Goal: Use online tool/utility: Utilize a website feature to perform a specific function

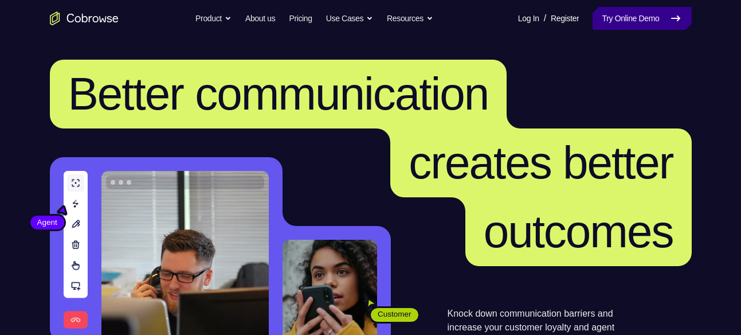
drag, startPoint x: 0, startPoint y: 0, endPoint x: 626, endPoint y: 21, distance: 626.0
click at [626, 21] on link "Try Online Demo" at bounding box center [641, 18] width 99 height 23
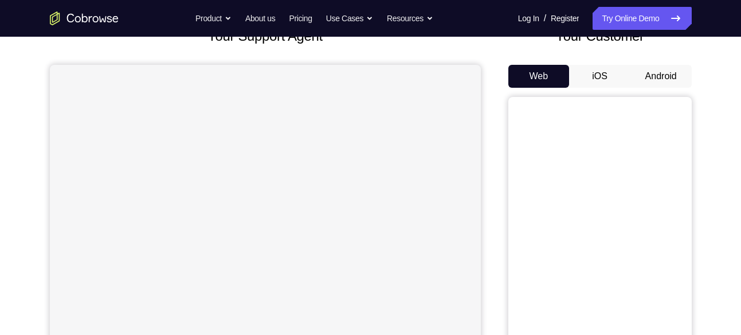
scroll to position [85, 0]
click at [666, 77] on button "Android" at bounding box center [660, 75] width 61 height 23
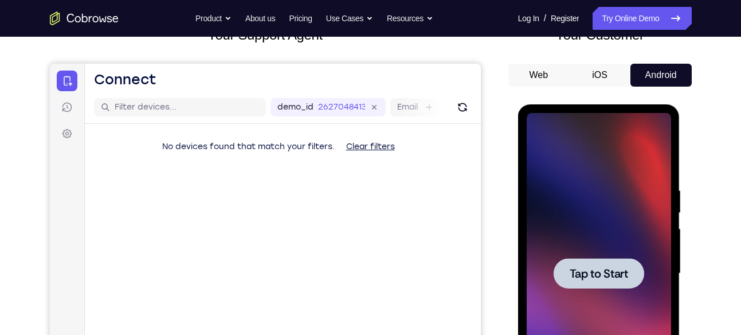
scroll to position [0, 0]
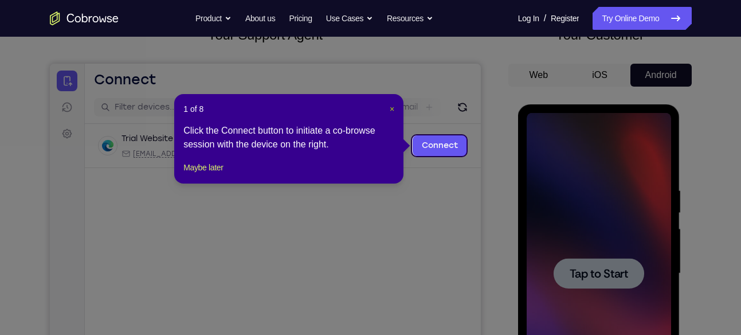
click at [392, 109] on span "×" at bounding box center [392, 108] width 5 height 9
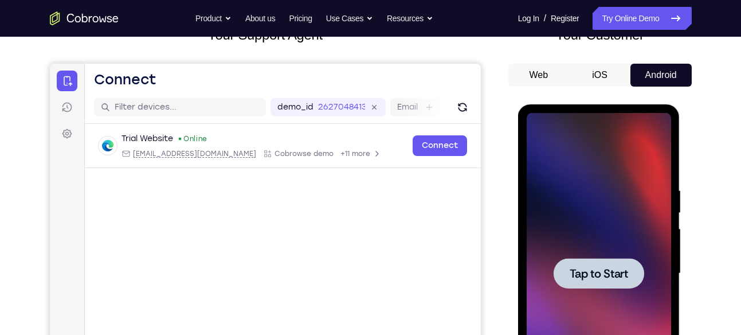
scroll to position [178, 0]
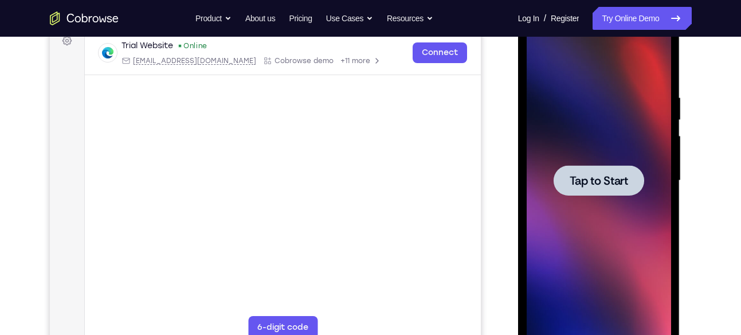
click at [595, 175] on span "Tap to Start" at bounding box center [598, 180] width 58 height 11
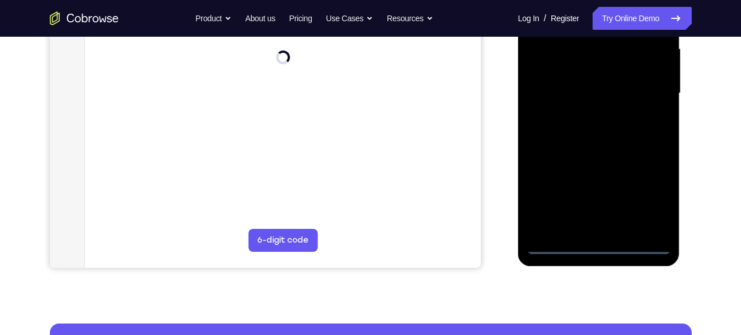
scroll to position [266, 0]
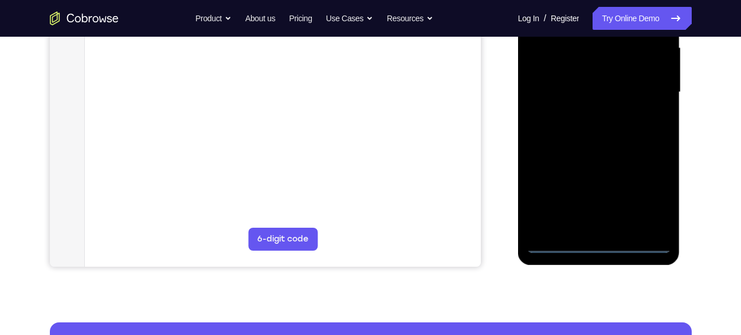
click at [599, 239] on div at bounding box center [599, 92] width 144 height 321
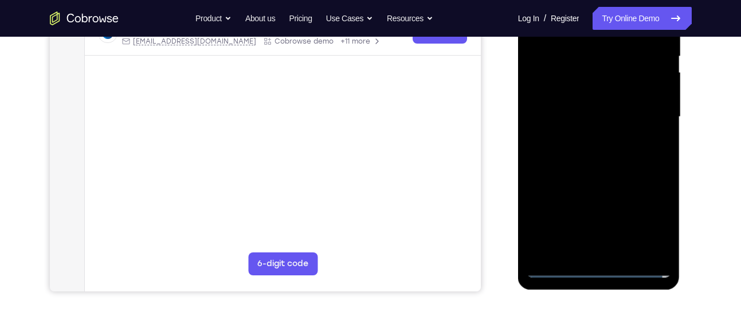
scroll to position [243, 0]
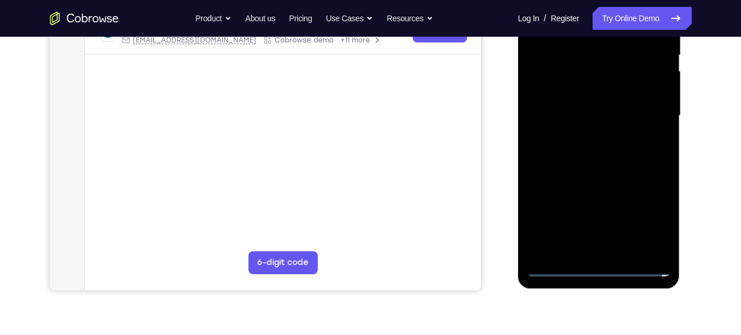
click at [597, 264] on div at bounding box center [599, 115] width 144 height 321
click at [646, 217] on div at bounding box center [599, 115] width 144 height 321
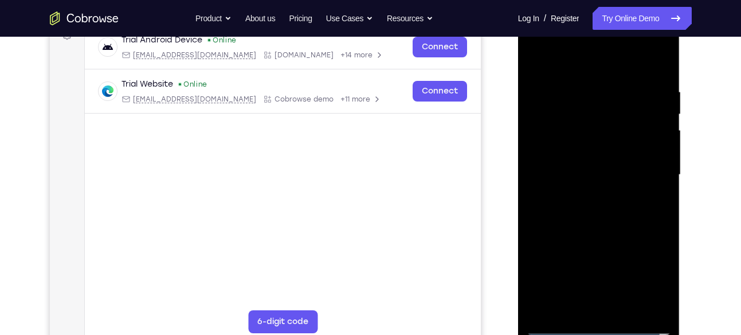
scroll to position [117, 0]
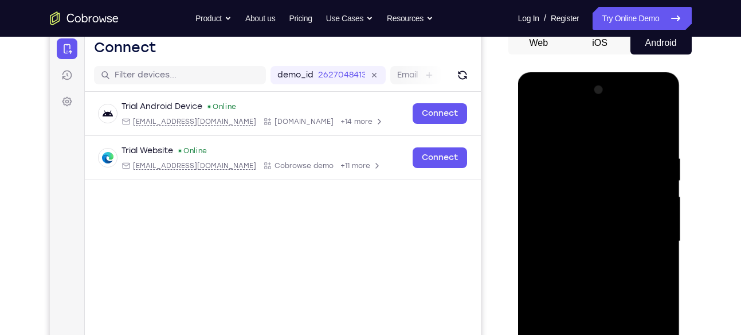
click at [602, 131] on div at bounding box center [599, 241] width 144 height 321
click at [650, 239] on div at bounding box center [599, 241] width 144 height 321
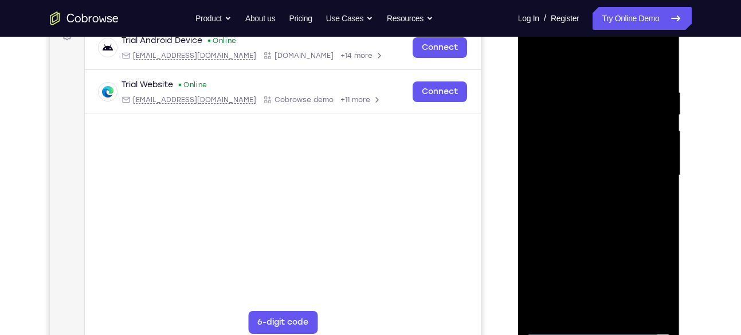
scroll to position [183, 0]
click at [590, 194] on div at bounding box center [599, 175] width 144 height 321
click at [593, 161] on div at bounding box center [599, 175] width 144 height 321
click at [592, 156] on div at bounding box center [599, 175] width 144 height 321
click at [596, 170] on div at bounding box center [599, 175] width 144 height 321
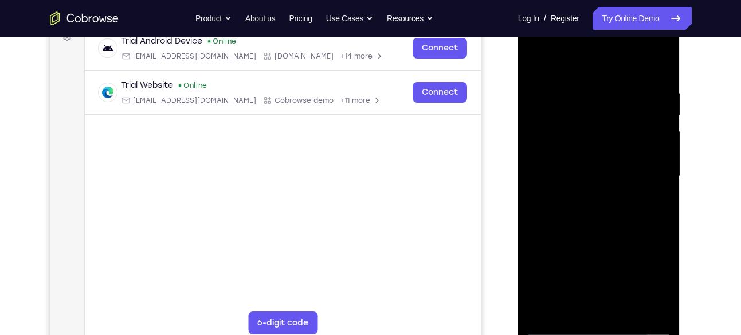
click at [596, 212] on div at bounding box center [599, 175] width 144 height 321
click at [602, 229] on div at bounding box center [599, 175] width 144 height 321
click at [661, 58] on div at bounding box center [599, 175] width 144 height 321
click at [627, 313] on div at bounding box center [599, 175] width 144 height 321
click at [596, 235] on div at bounding box center [599, 175] width 144 height 321
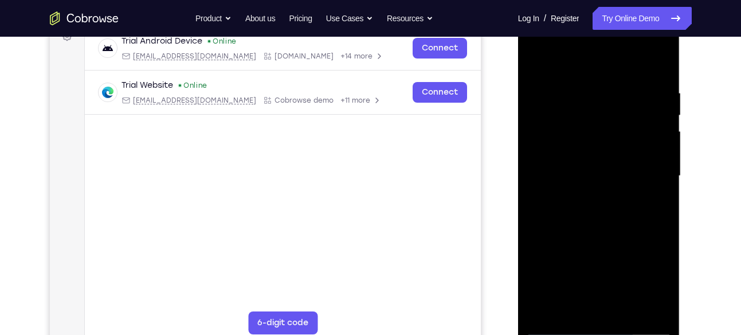
click at [591, 174] on div at bounding box center [599, 175] width 144 height 321
click at [598, 208] on div at bounding box center [599, 175] width 144 height 321
click at [660, 136] on div at bounding box center [599, 175] width 144 height 321
click at [662, 135] on div at bounding box center [599, 175] width 144 height 321
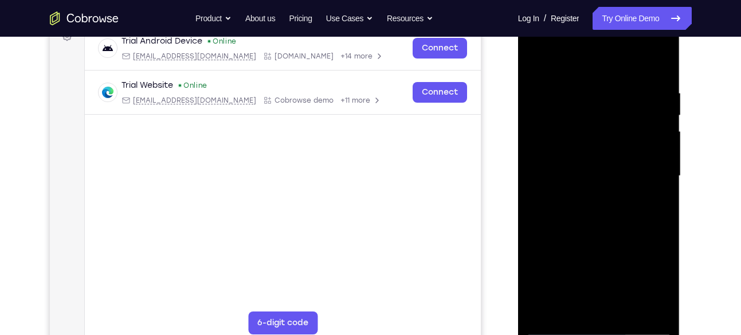
click at [662, 135] on div at bounding box center [599, 175] width 144 height 321
click at [660, 134] on div at bounding box center [599, 175] width 144 height 321
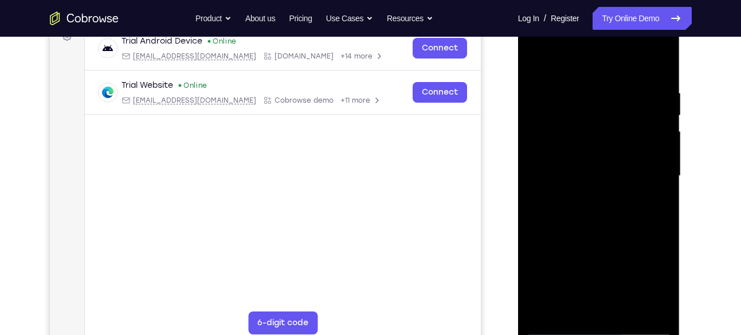
click at [660, 134] on div at bounding box center [599, 175] width 144 height 321
click at [538, 57] on div at bounding box center [599, 175] width 144 height 321
click at [583, 91] on div at bounding box center [599, 175] width 144 height 321
click at [657, 66] on div at bounding box center [599, 175] width 144 height 321
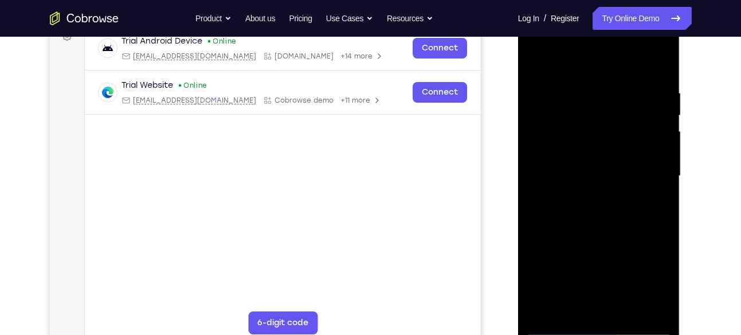
click at [616, 85] on div at bounding box center [599, 175] width 144 height 321
click at [657, 62] on div at bounding box center [599, 175] width 144 height 321
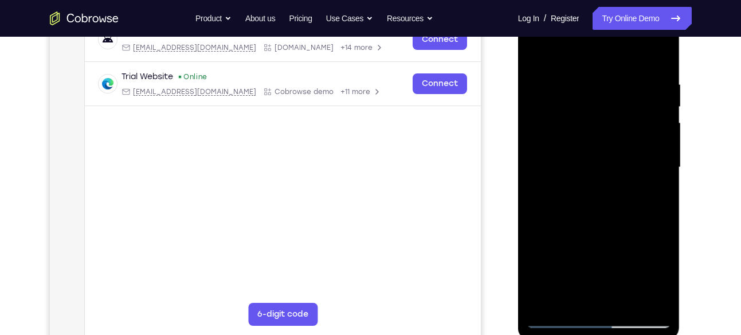
scroll to position [195, 0]
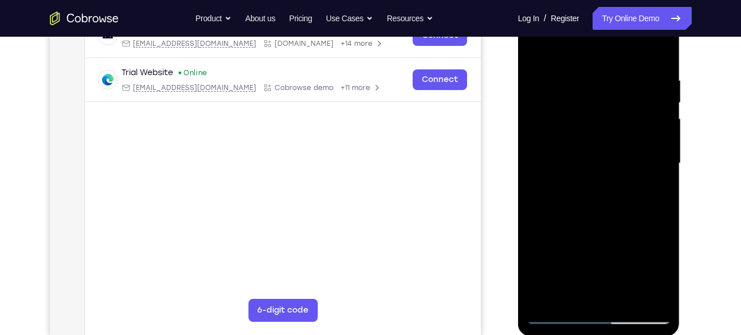
click at [661, 296] on div at bounding box center [599, 163] width 144 height 321
click at [622, 300] on div at bounding box center [599, 163] width 144 height 321
click at [592, 211] on div at bounding box center [599, 163] width 144 height 321
click at [575, 167] on div at bounding box center [599, 163] width 144 height 321
click at [662, 48] on div at bounding box center [599, 163] width 144 height 321
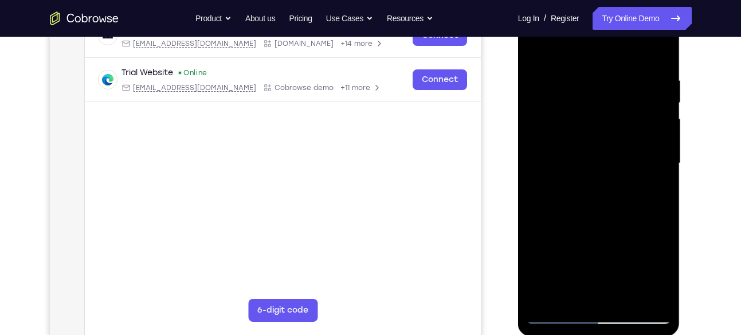
scroll to position [227, 0]
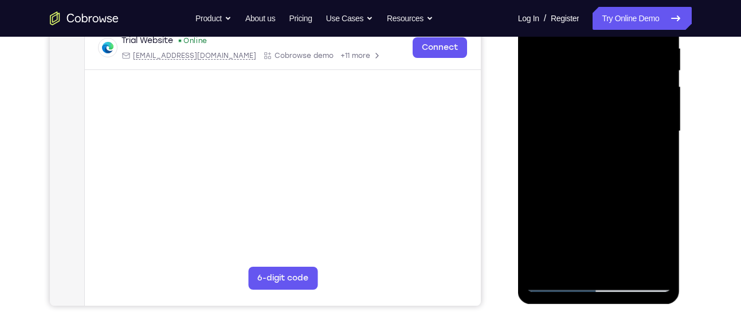
click at [575, 259] on div at bounding box center [599, 131] width 144 height 321
click at [653, 158] on div at bounding box center [599, 131] width 144 height 321
click at [568, 155] on div at bounding box center [599, 131] width 144 height 321
click at [653, 162] on div at bounding box center [599, 131] width 144 height 321
click at [576, 159] on div at bounding box center [599, 131] width 144 height 321
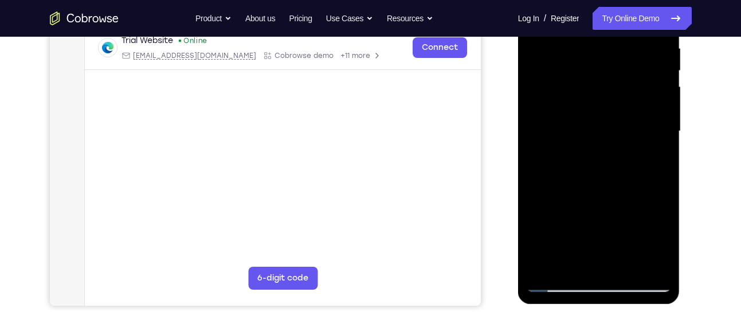
click at [653, 156] on div at bounding box center [599, 131] width 144 height 321
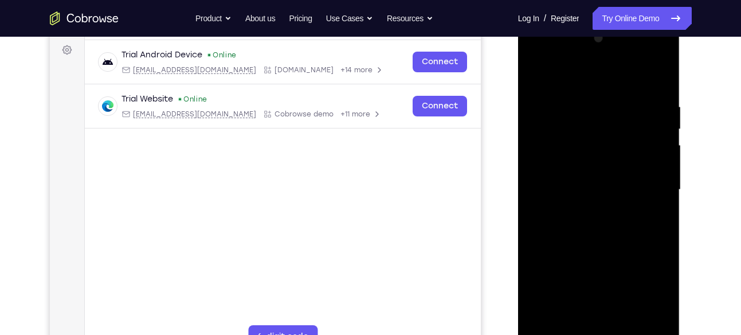
scroll to position [168, 0]
drag, startPoint x: 610, startPoint y: 121, endPoint x: 618, endPoint y: 172, distance: 51.1
click at [618, 172] on div at bounding box center [599, 190] width 144 height 321
drag, startPoint x: 630, startPoint y: 137, endPoint x: 645, endPoint y: 208, distance: 72.6
click at [645, 208] on div at bounding box center [599, 190] width 144 height 321
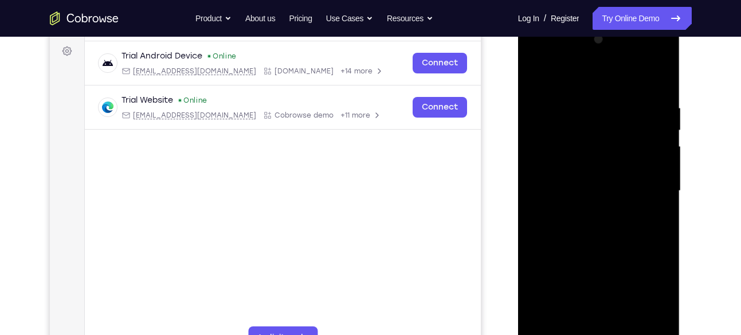
drag, startPoint x: 618, startPoint y: 121, endPoint x: 631, endPoint y: 200, distance: 80.1
click at [631, 200] on div at bounding box center [599, 190] width 144 height 321
drag, startPoint x: 570, startPoint y: 131, endPoint x: 582, endPoint y: 25, distance: 106.6
click at [582, 25] on div at bounding box center [599, 192] width 162 height 341
drag, startPoint x: 560, startPoint y: 138, endPoint x: 573, endPoint y: 88, distance: 51.2
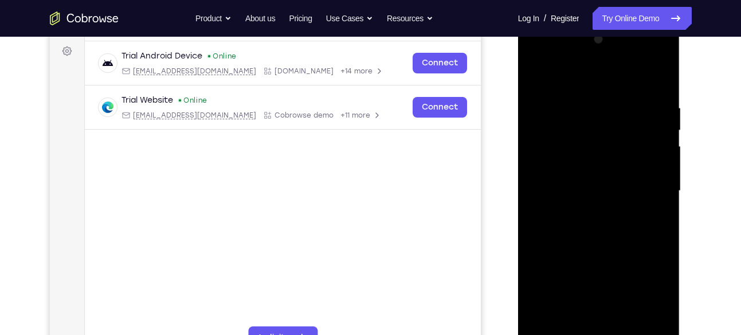
click at [573, 88] on div at bounding box center [599, 190] width 144 height 321
click at [534, 78] on div at bounding box center [599, 190] width 144 height 321
click at [582, 232] on div at bounding box center [599, 190] width 144 height 321
click at [581, 219] on div at bounding box center [599, 190] width 144 height 321
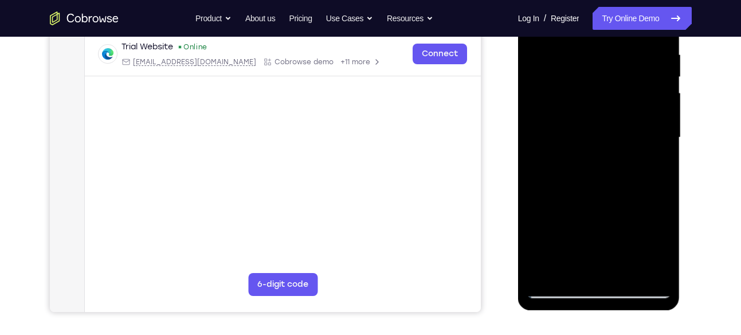
click at [614, 138] on div at bounding box center [599, 137] width 144 height 321
click at [607, 132] on div at bounding box center [599, 137] width 144 height 321
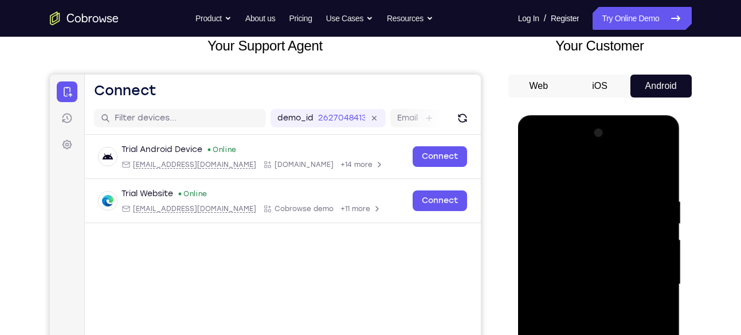
scroll to position [242, 0]
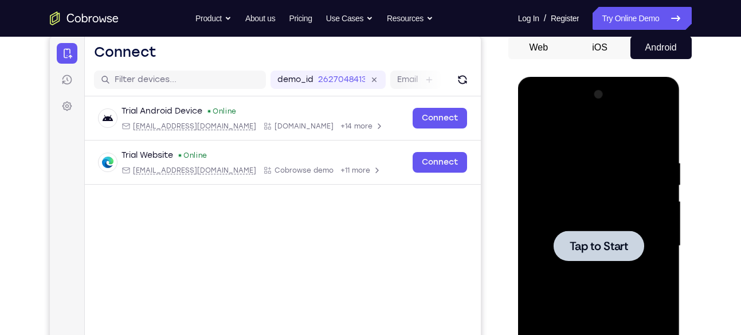
scroll to position [0, 0]
